Goal: Complete application form

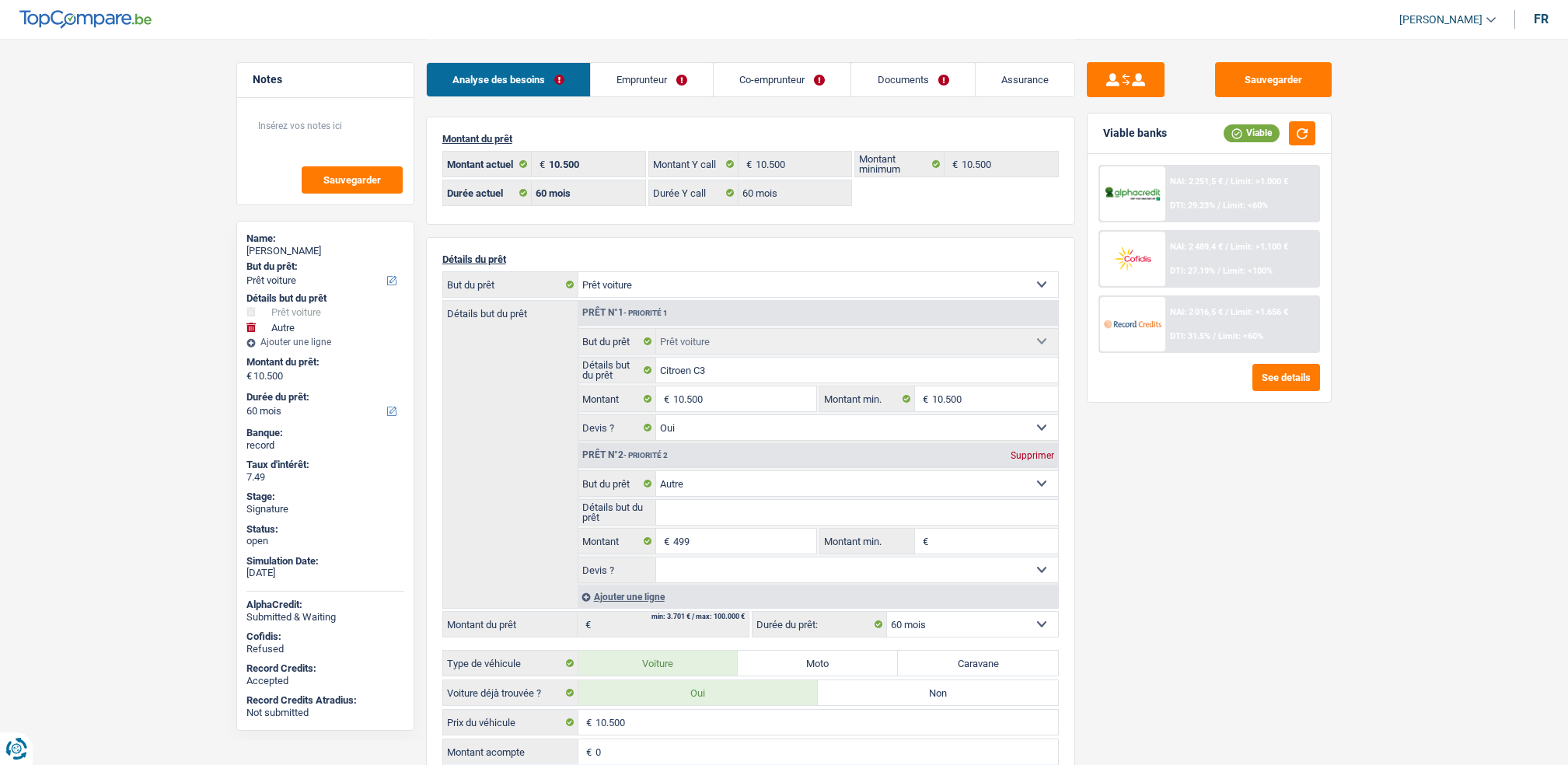
select select "car"
select select "other"
select select "60"
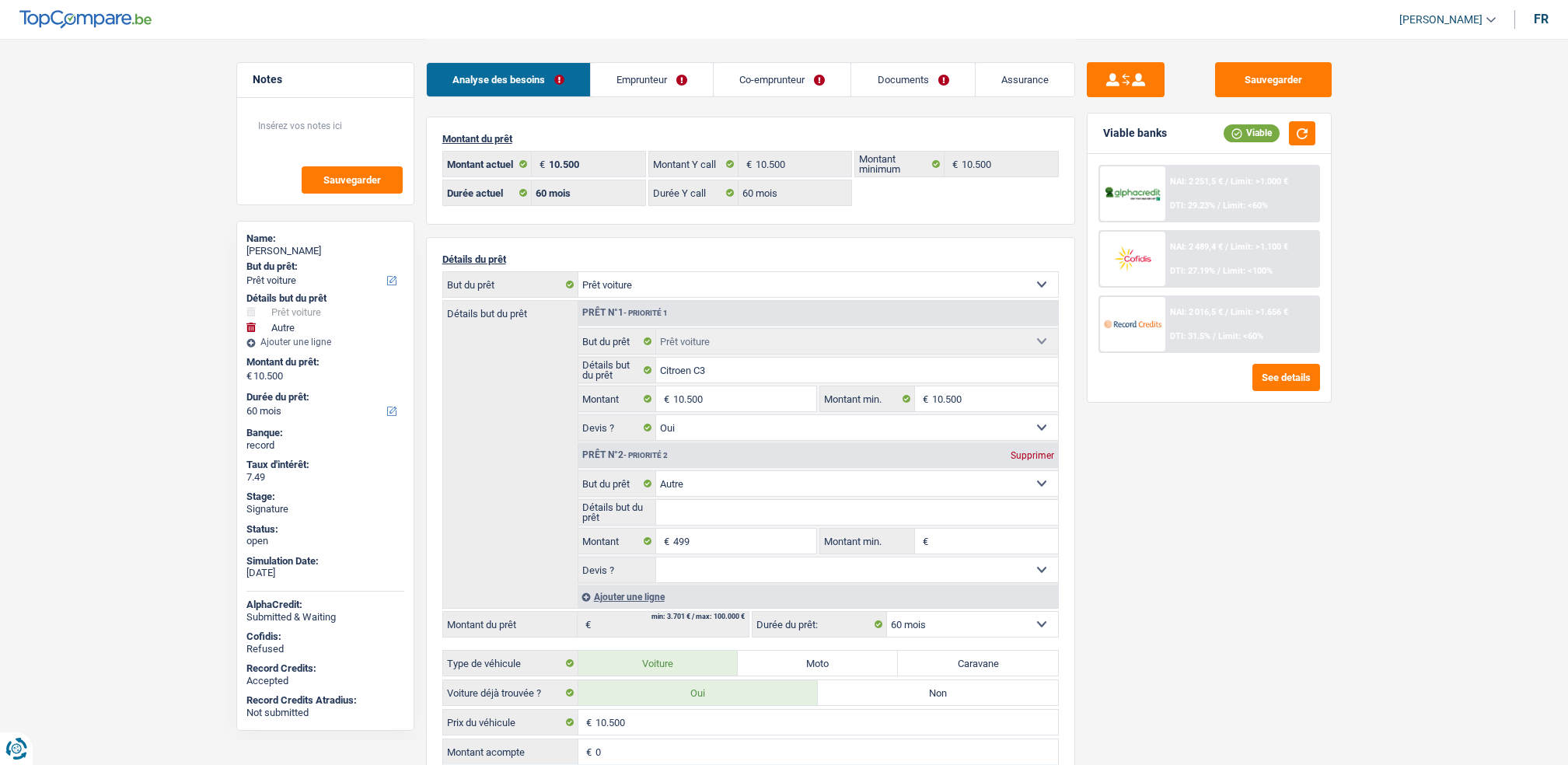
select select "60"
select select "car"
select select "yes"
select select "other"
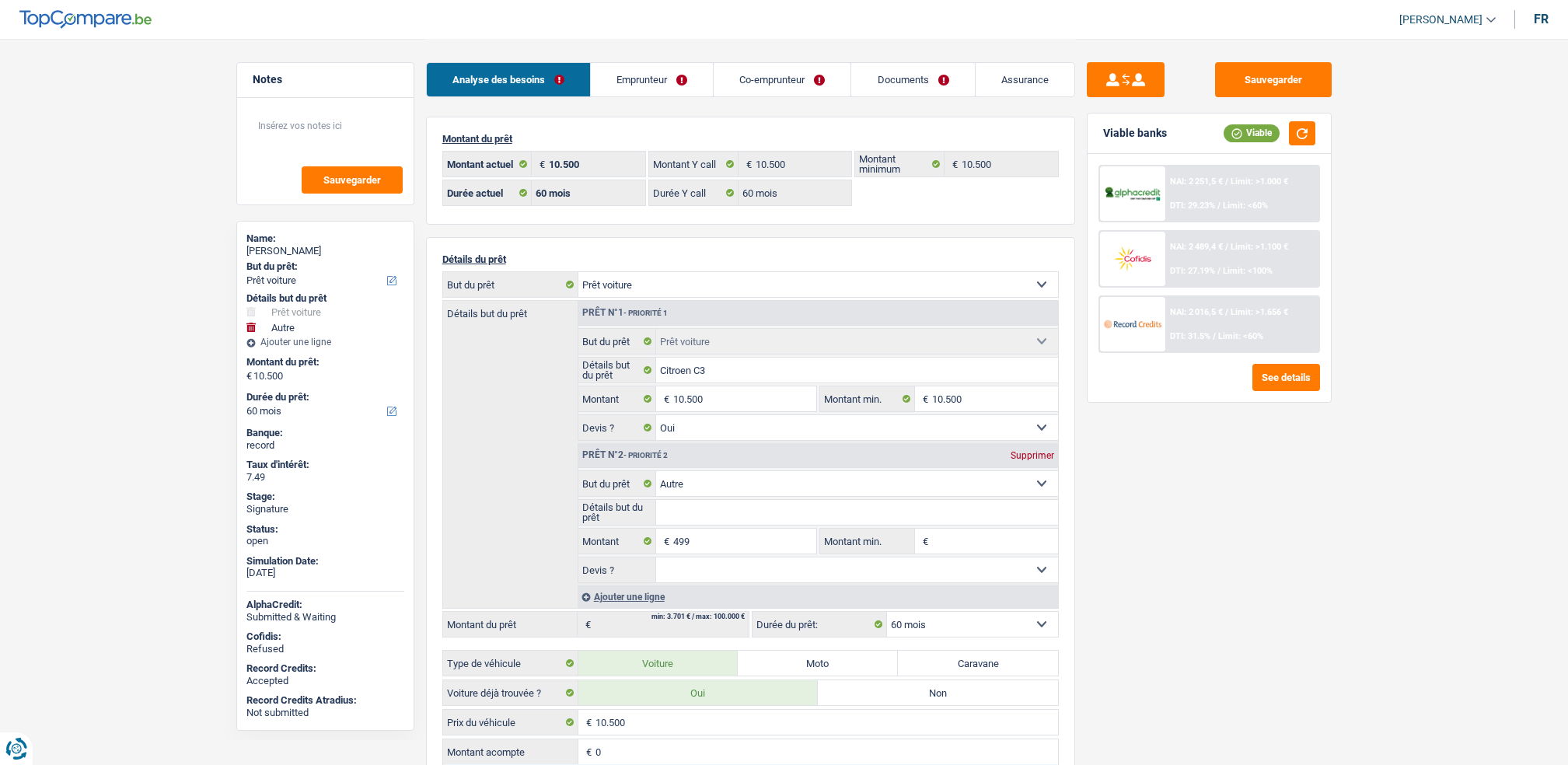
select select "60"
select select "32"
click at [775, 87] on link "Co-emprunteur" at bounding box center [782, 80] width 137 height 34
